Goal: Task Accomplishment & Management: Manage account settings

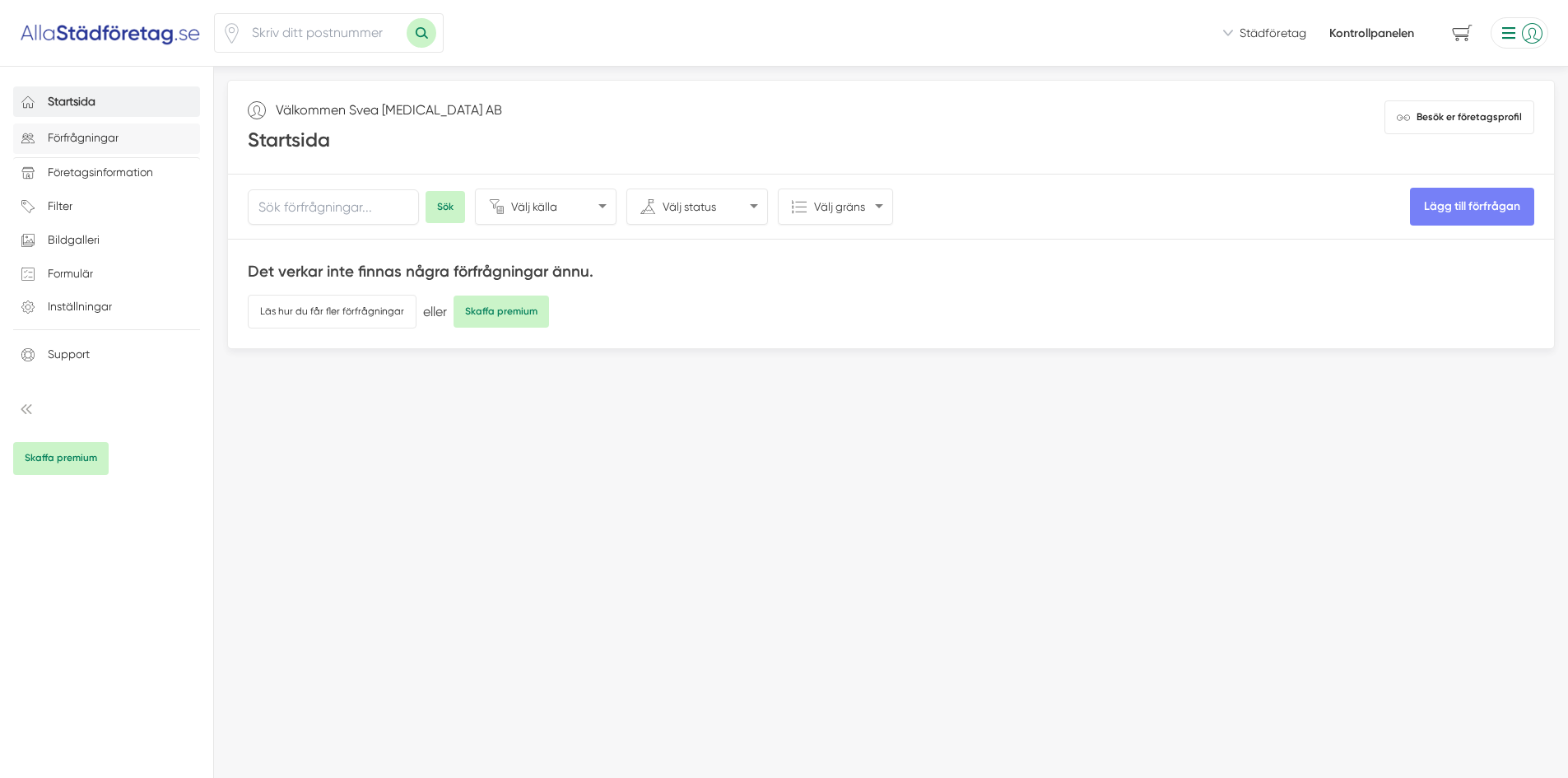
click at [74, 139] on p "Förfrågningar" at bounding box center [83, 138] width 71 height 19
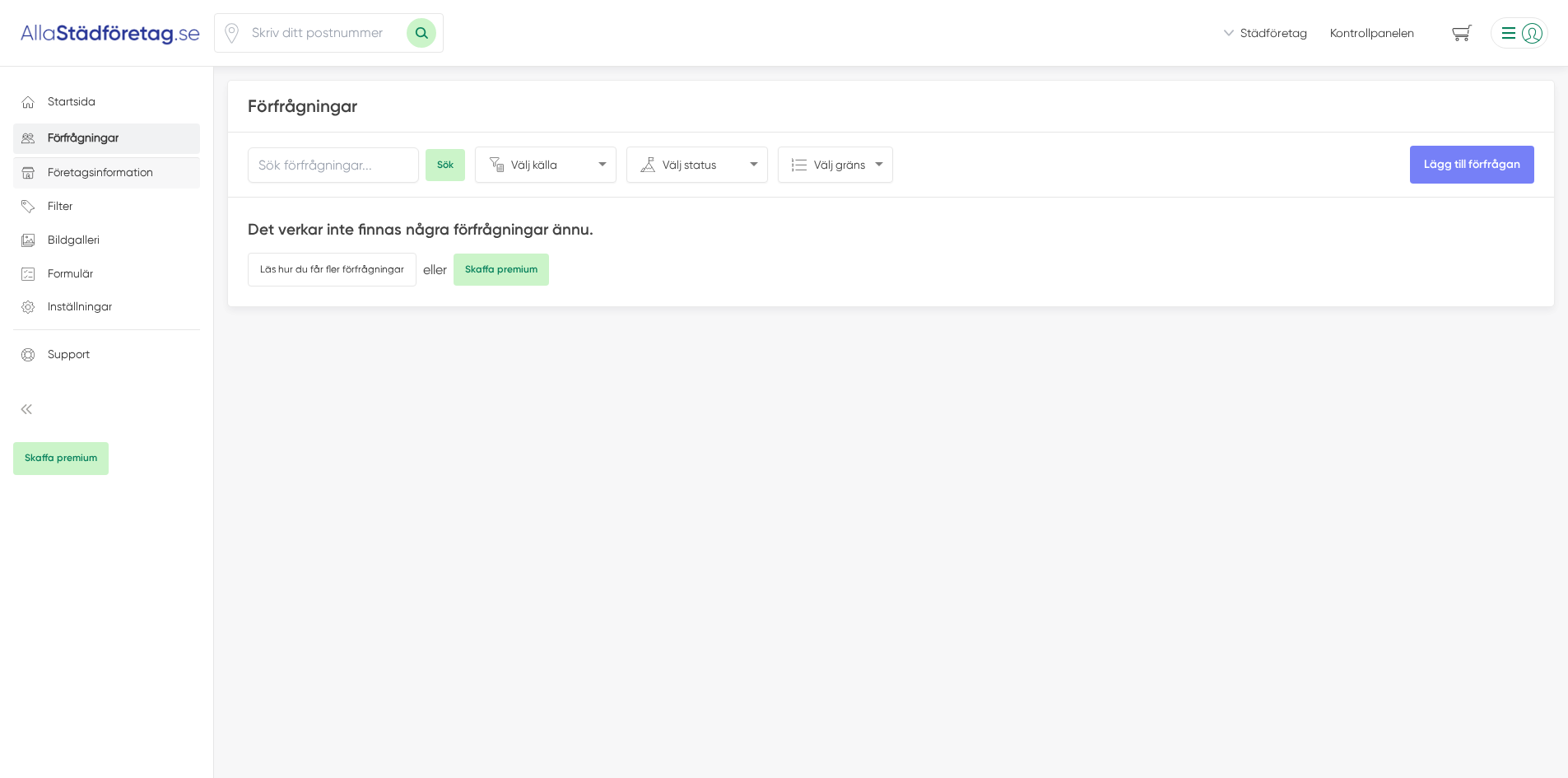
click at [92, 171] on p "Företagsinformation" at bounding box center [100, 172] width 105 height 19
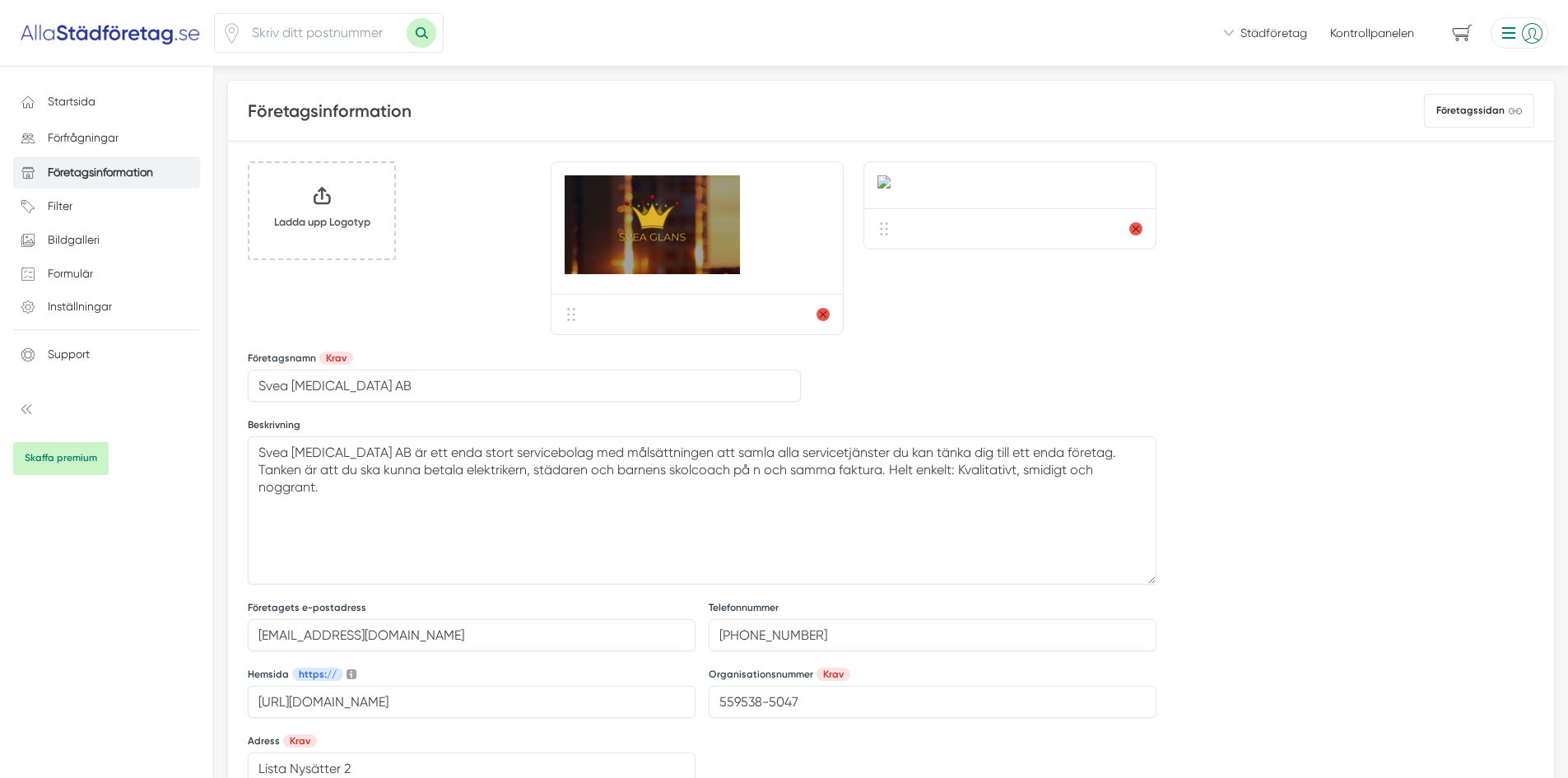
click at [640, 226] on img at bounding box center [651, 224] width 175 height 98
click at [1135, 232] on icon "Ta bort logotyp" at bounding box center [1136, 229] width 6 height 6
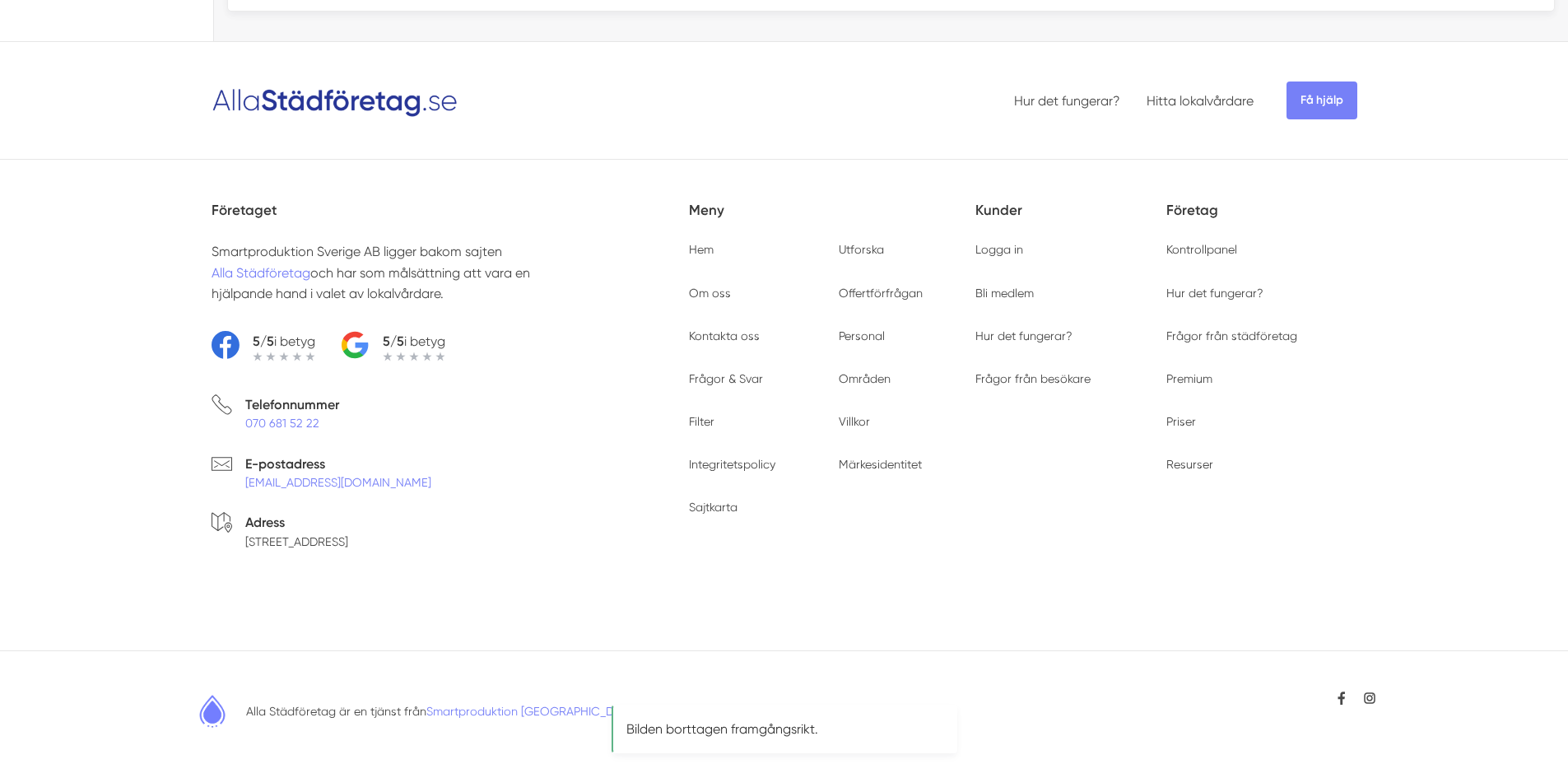
scroll to position [722, 0]
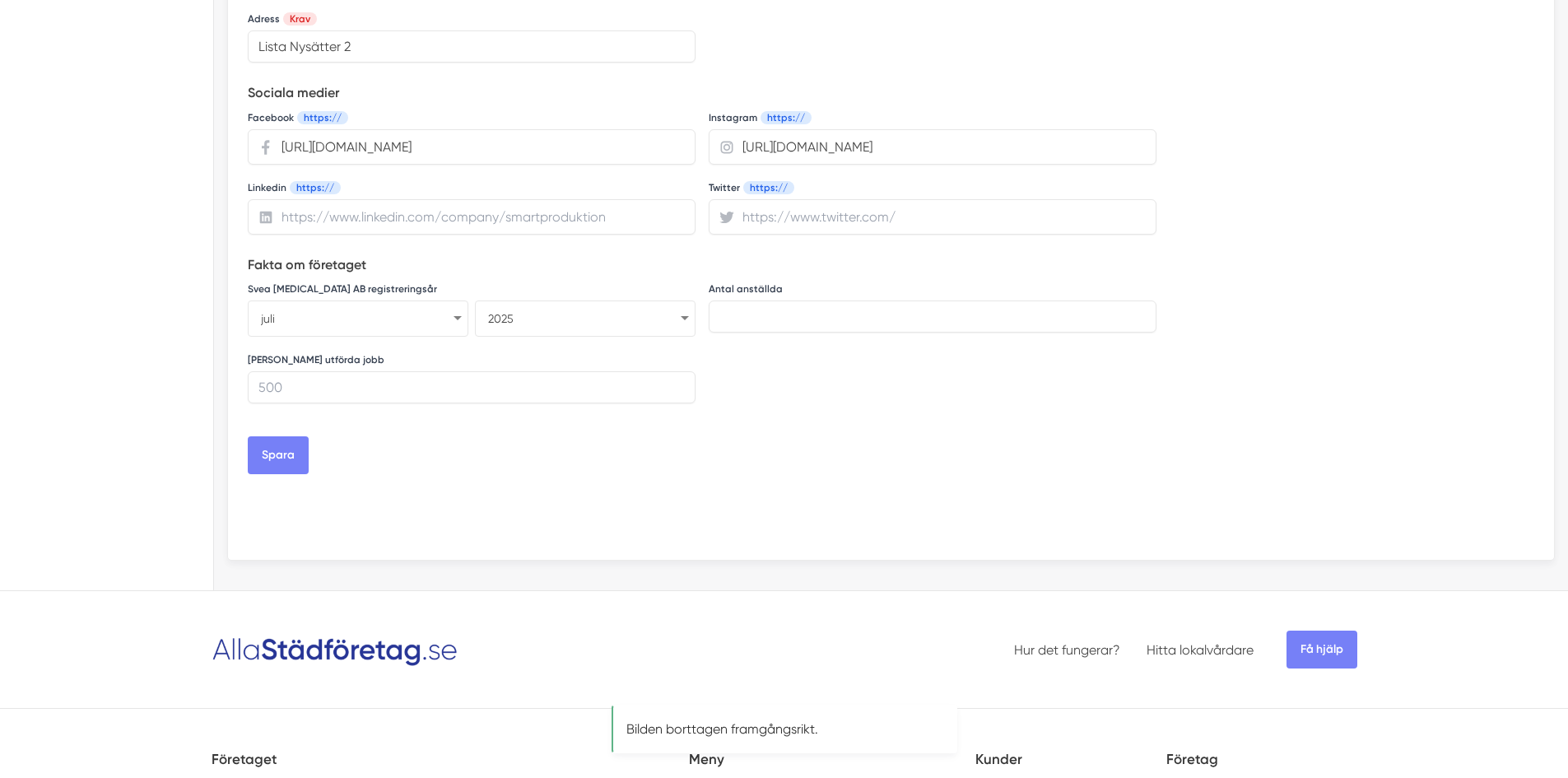
click at [296, 434] on form "Företagsnamn Krav Svea [MEDICAL_DATA] AB Beskrivning Klicka här för tips Svea […" at bounding box center [702, 50] width 909 height 847
click at [284, 454] on button "Spara" at bounding box center [278, 454] width 61 height 38
click at [294, 453] on button "Spara" at bounding box center [278, 454] width 61 height 38
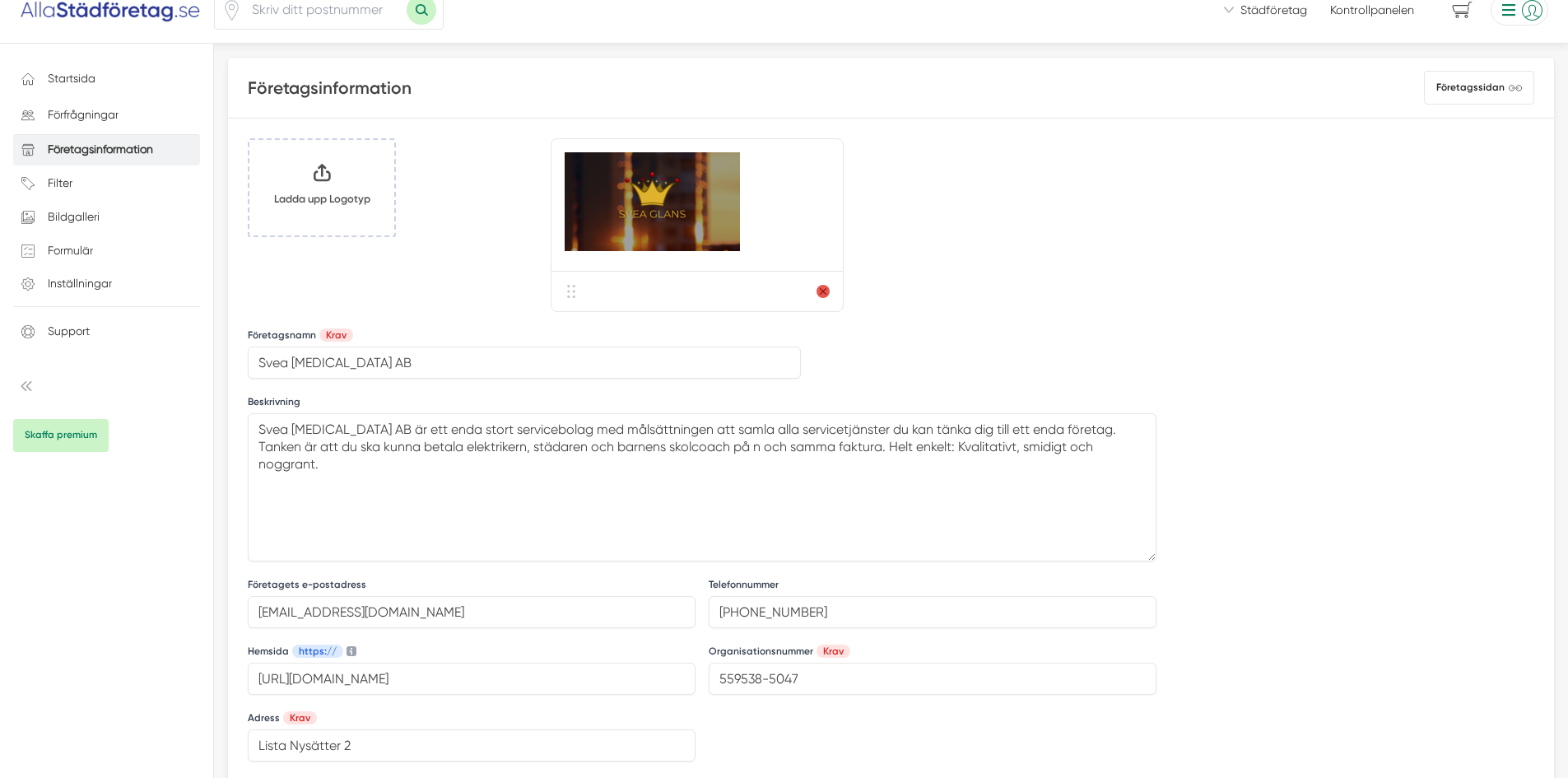
scroll to position [0, 0]
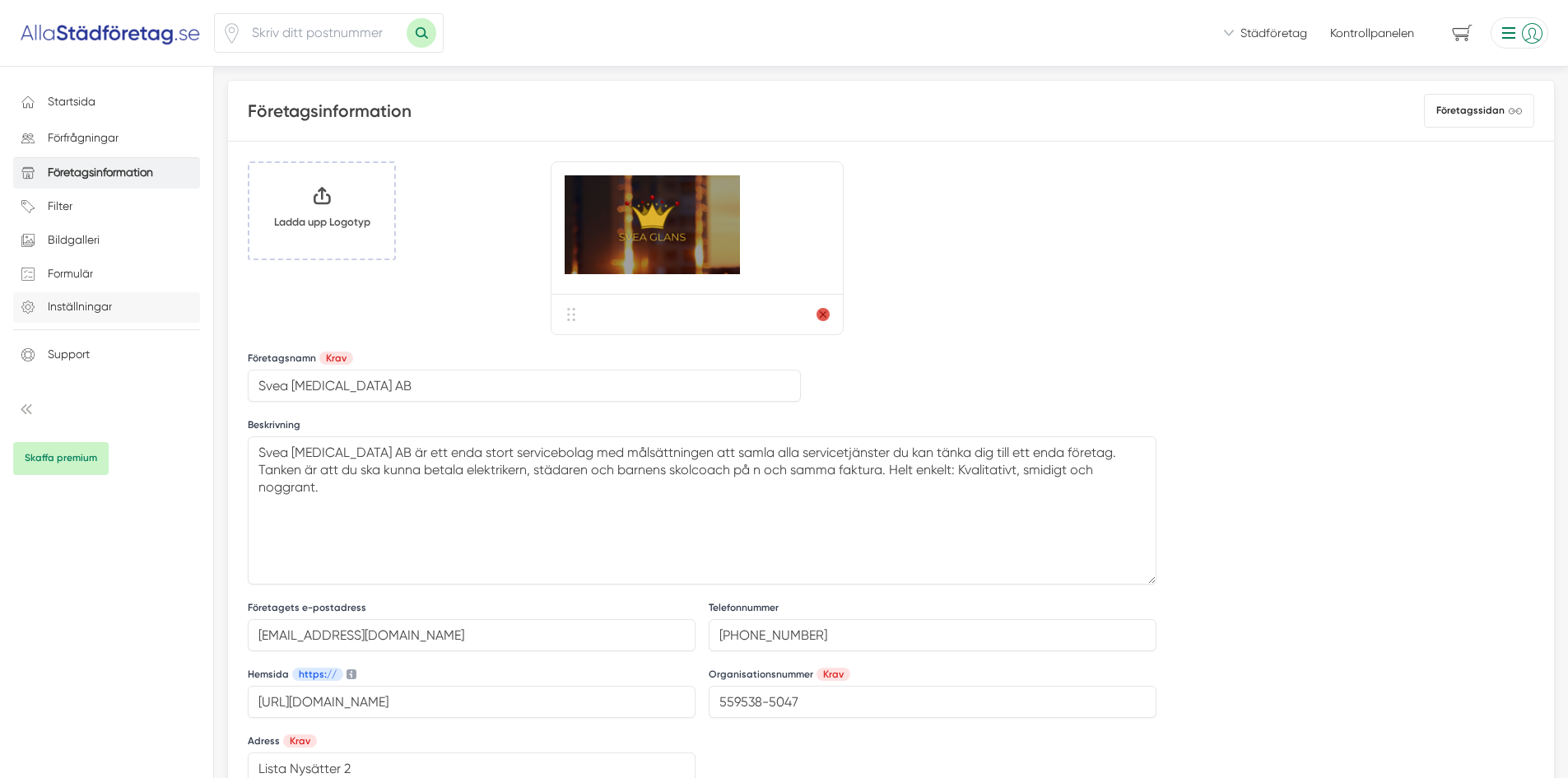
click at [91, 304] on p "Inställningar" at bounding box center [79, 307] width 64 height 19
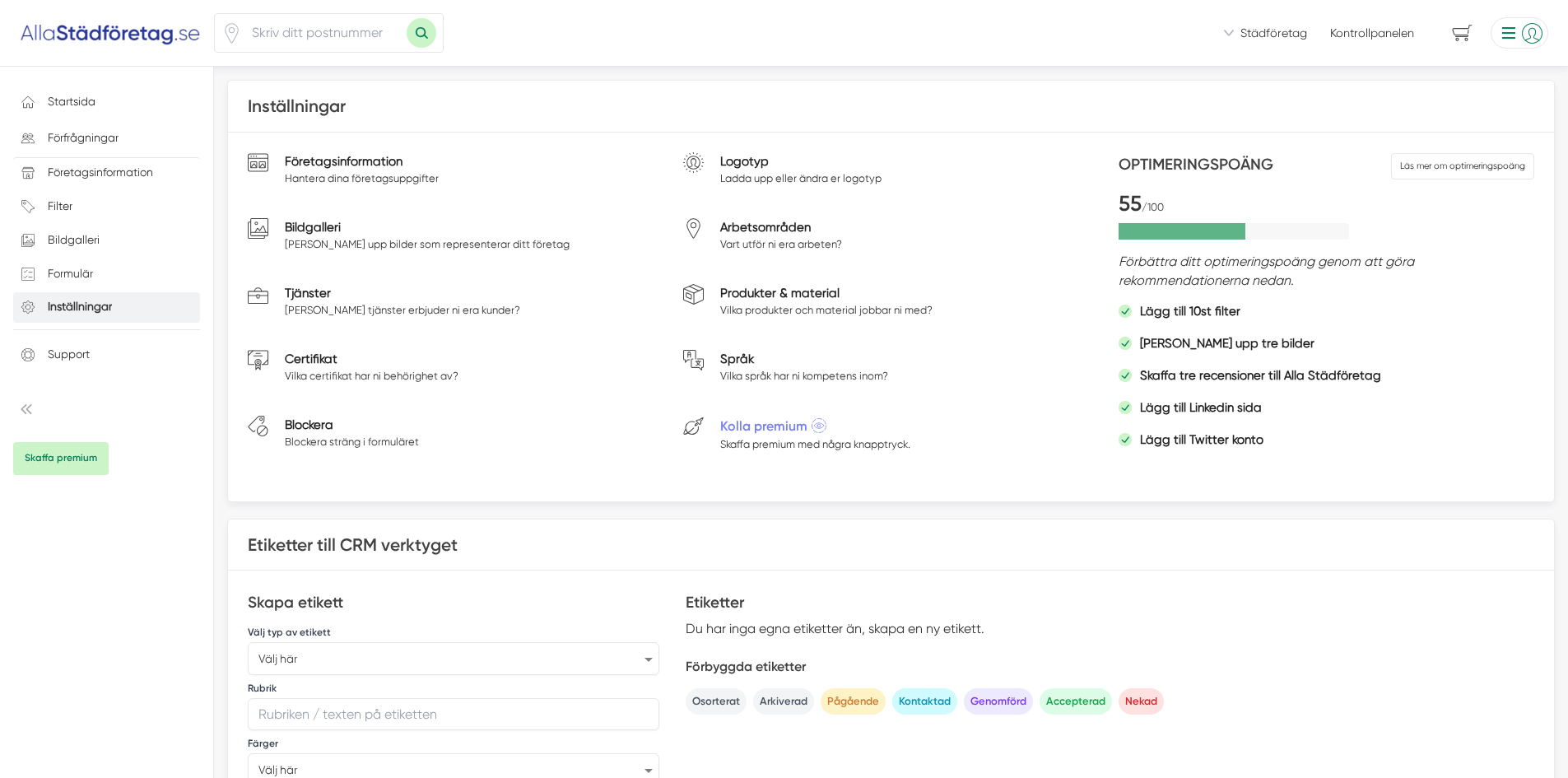
scroll to position [439, 0]
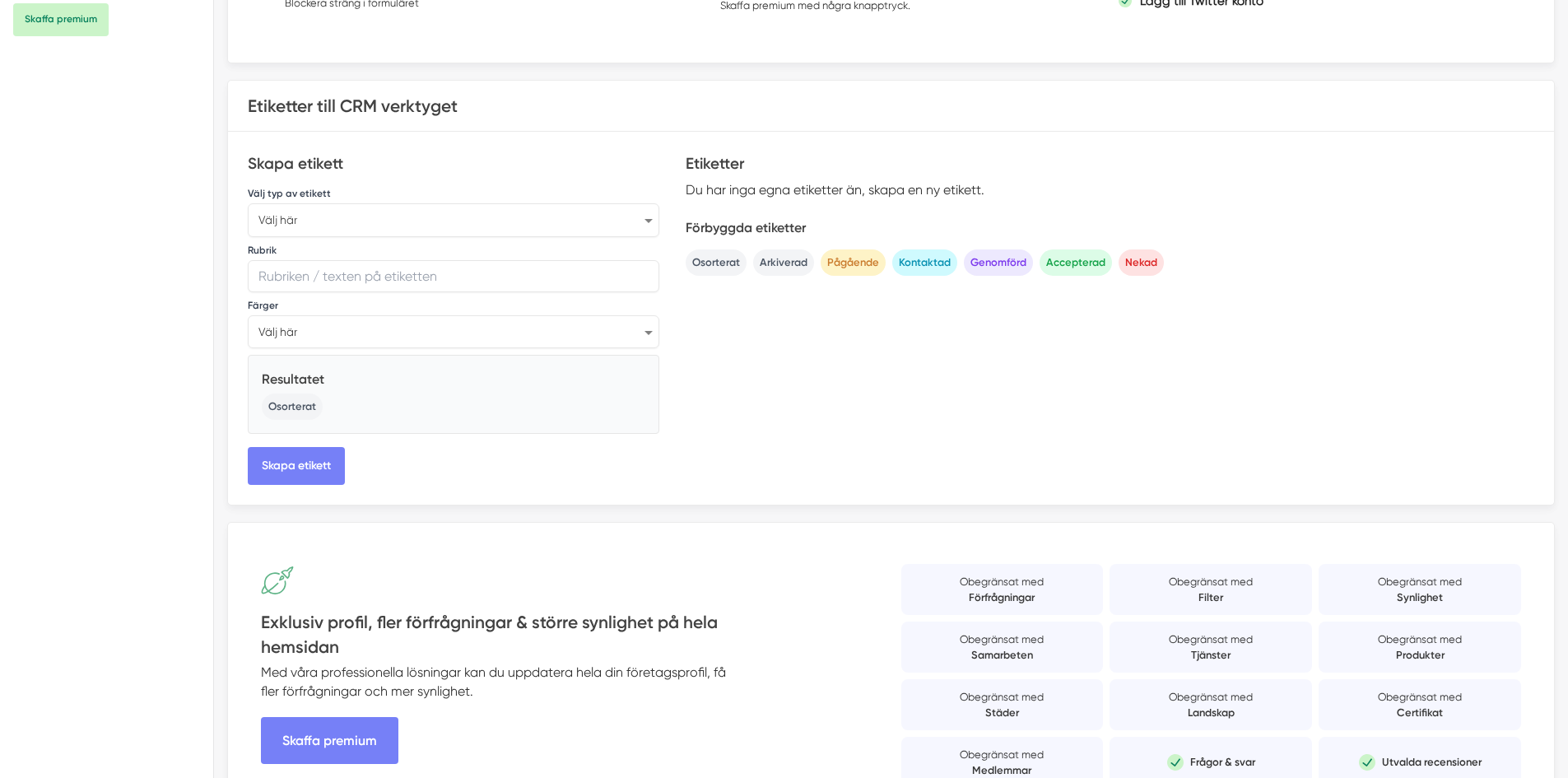
click at [309, 207] on select "Välj här CRM status (exempelvis: "Godkänt avtal") Källa på förfrågan (exempelvi…" at bounding box center [454, 219] width 411 height 33
select select "CRM status"
click at [248, 203] on select "Välj här CRM status (exempelvis: "Godkänt avtal") Källa på förfrågan (exempelvi…" at bounding box center [454, 219] width 411 height 33
click at [320, 326] on select "Välj här Grå Ljusblå Blå Lila Grön Gul Orange Röd" at bounding box center [454, 331] width 411 height 33
select select "blue"
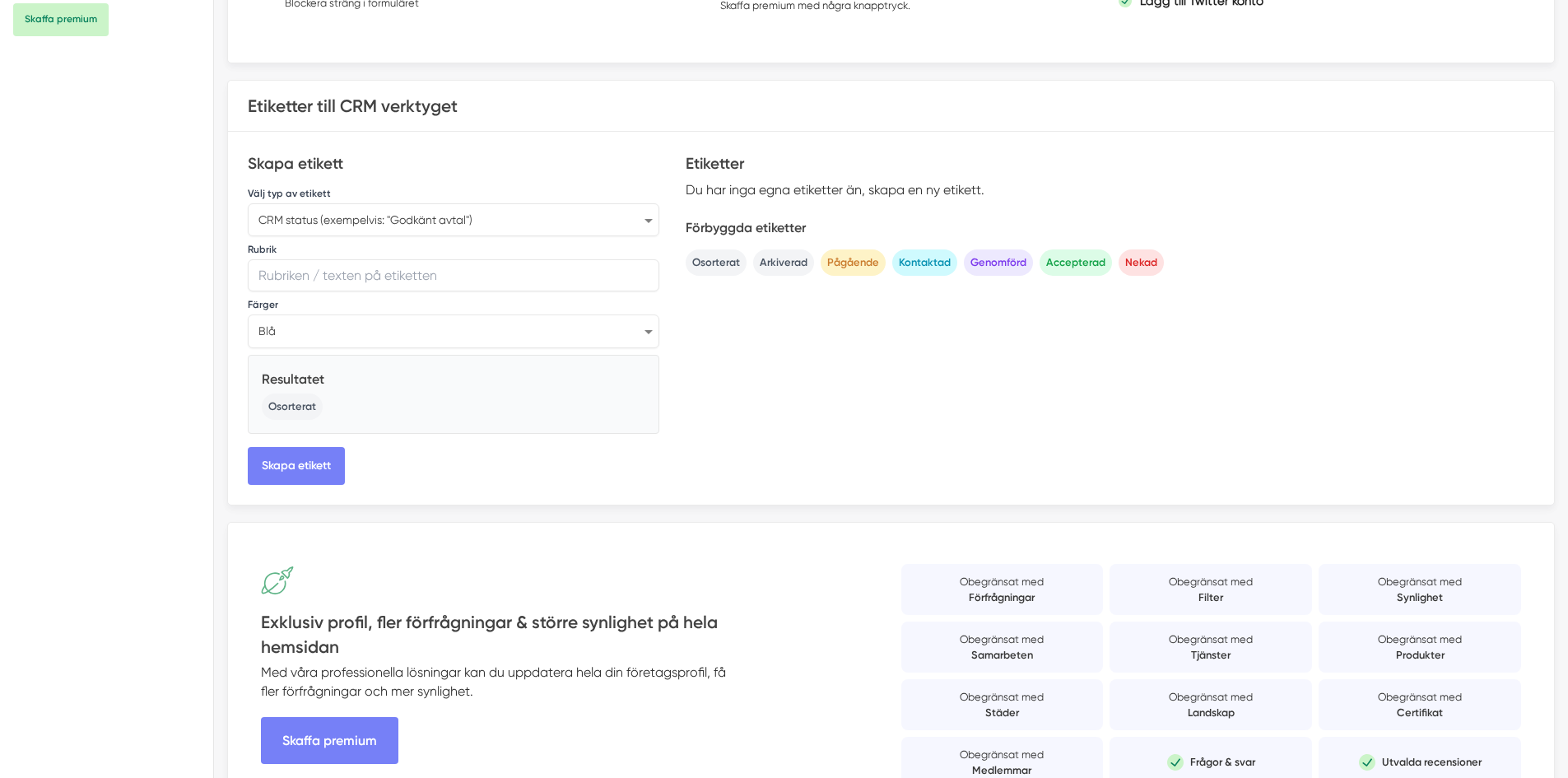
click at [248, 315] on select "Välj här Grå Ljusblå Blå Lila Grön Gul Orange Röd" at bounding box center [454, 331] width 411 height 33
click at [304, 411] on div "Osorterat" at bounding box center [454, 407] width 383 height 26
click at [367, 363] on div "Resultatet Osorterat" at bounding box center [454, 394] width 411 height 79
click at [319, 468] on button "Skapa etikett" at bounding box center [296, 465] width 97 height 38
click at [292, 285] on input "text" at bounding box center [454, 275] width 411 height 33
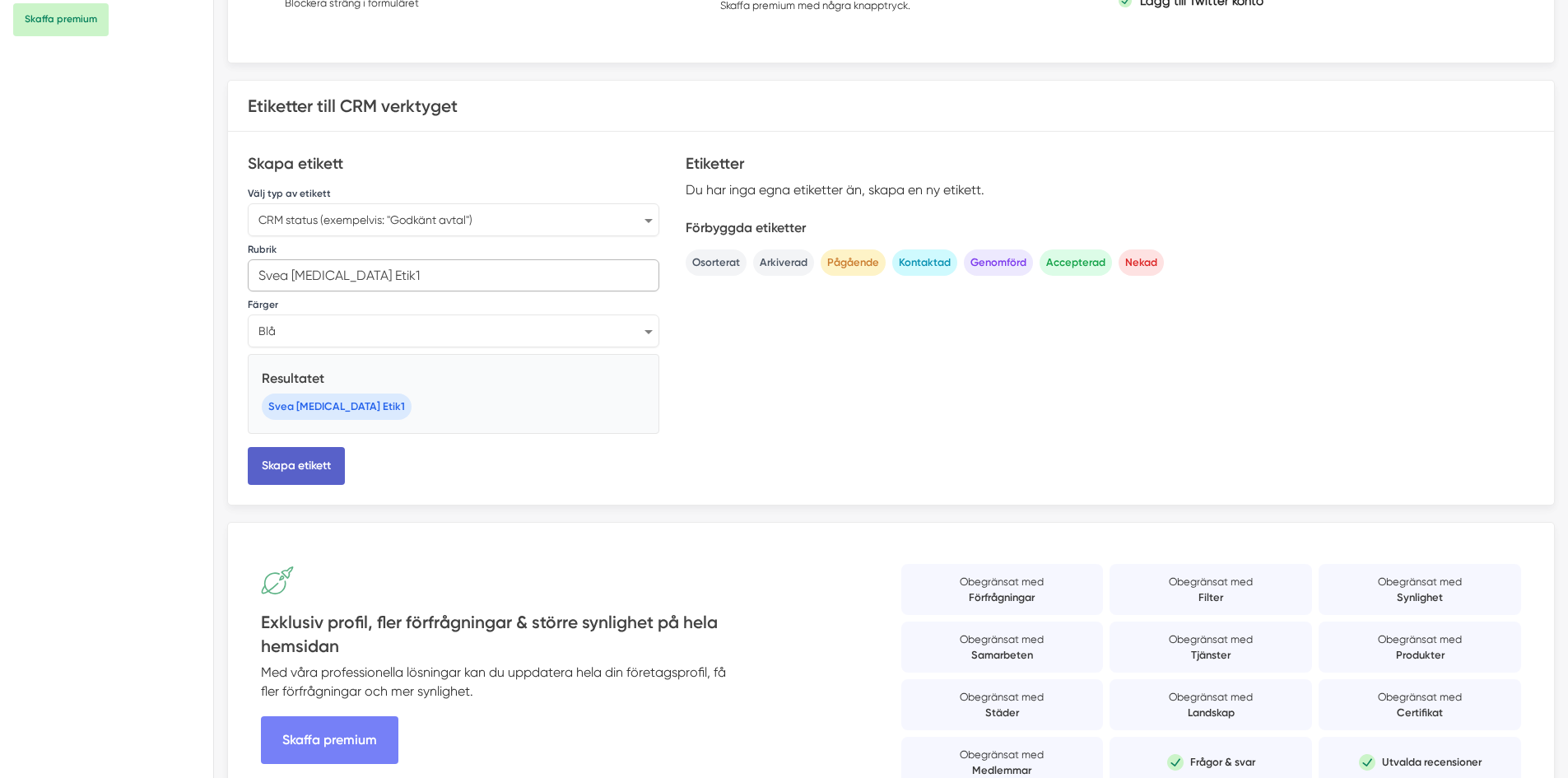
type input "Svea Glans Etik1"
click at [303, 459] on button "Skapa etikett" at bounding box center [296, 465] width 97 height 38
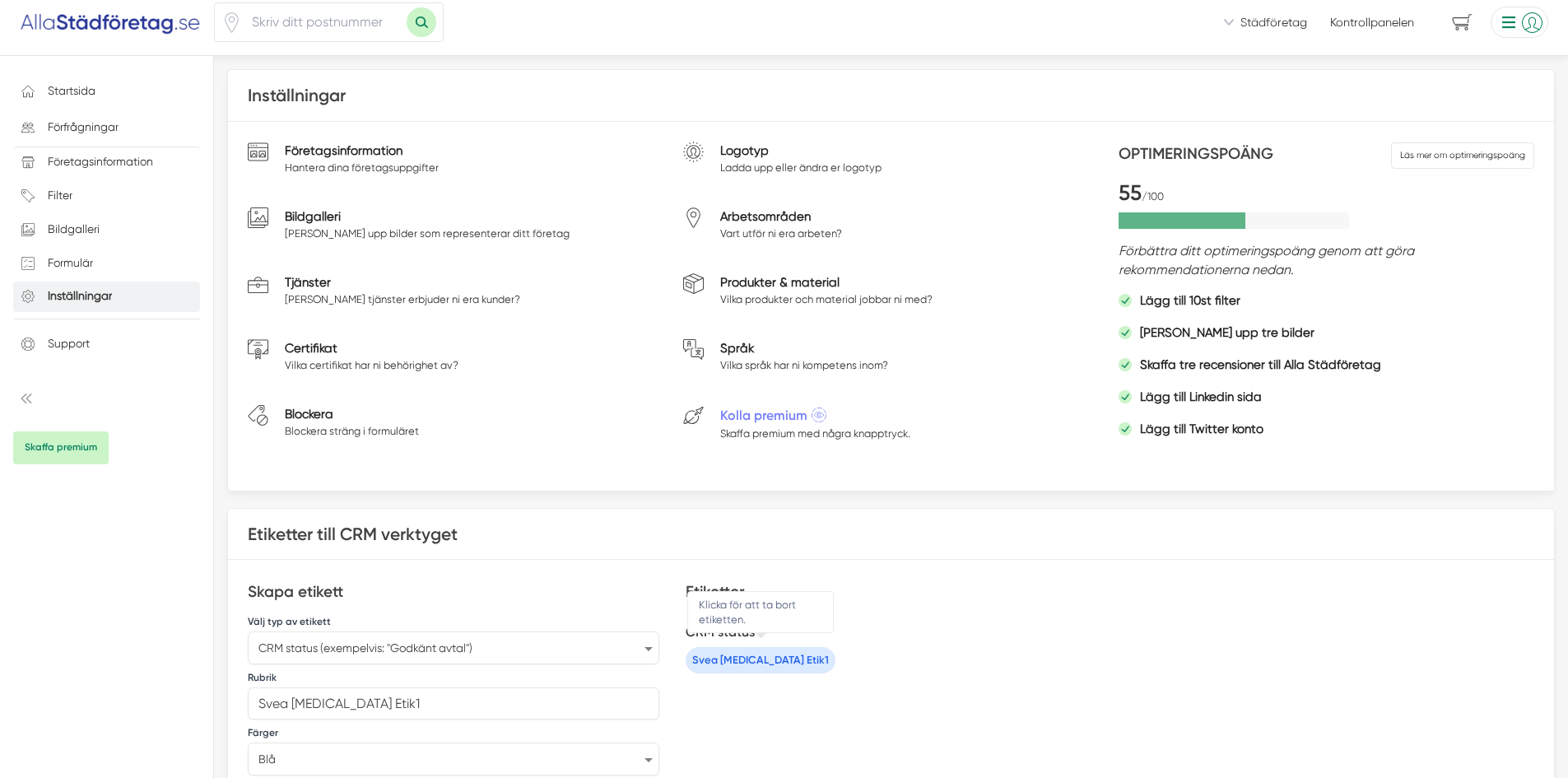
scroll to position [0, 0]
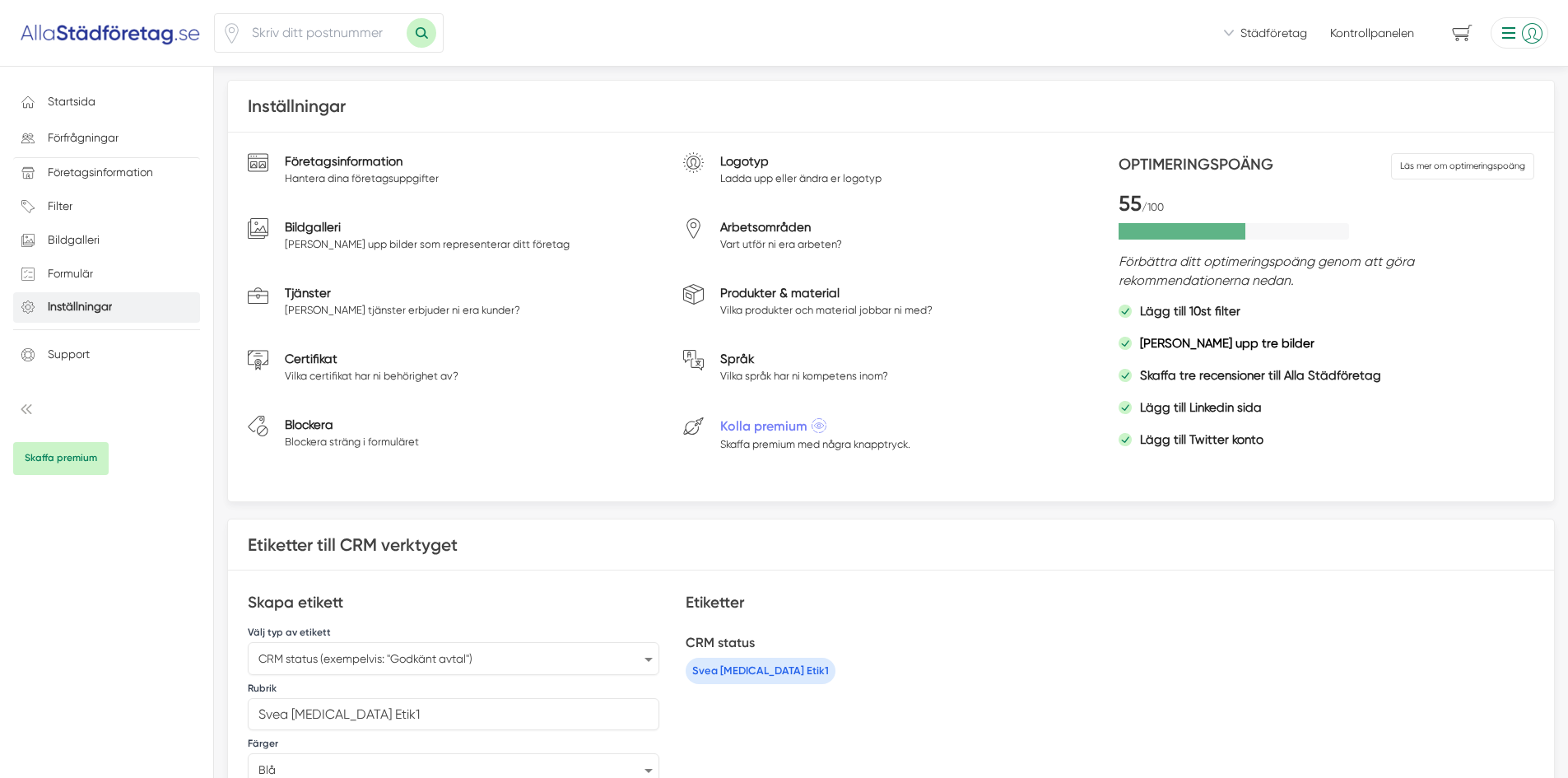
click at [1195, 343] on link "Ladda upp tre bilder" at bounding box center [1227, 344] width 174 height 19
